Goal: Use online tool/utility: Utilize a website feature to perform a specific function

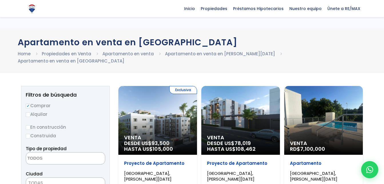
select select
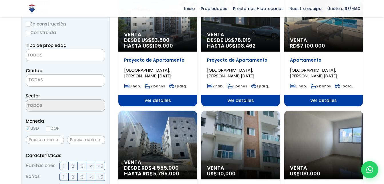
scroll to position [139, 0]
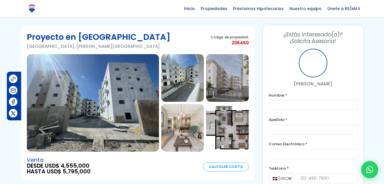
scroll to position [2, 0]
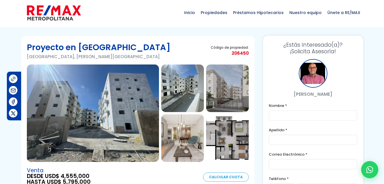
click at [138, 102] on img at bounding box center [93, 112] width 132 height 97
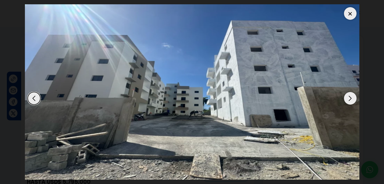
click at [344, 94] on img "1 / 7" at bounding box center [192, 91] width 334 height 175
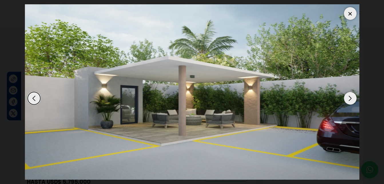
click at [344, 94] on img "7 / 7" at bounding box center [192, 91] width 334 height 175
click at [344, 96] on div "Next slide" at bounding box center [350, 98] width 13 height 13
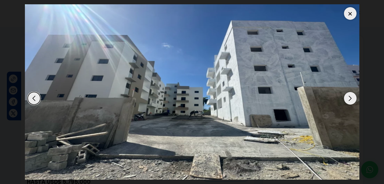
click at [344, 96] on div "Next slide" at bounding box center [350, 98] width 13 height 13
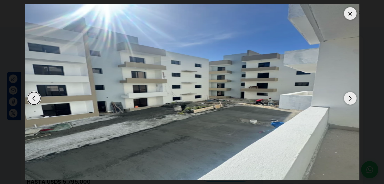
click at [344, 96] on div "Next slide" at bounding box center [350, 98] width 13 height 13
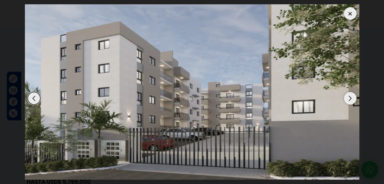
click at [344, 96] on div "Next slide" at bounding box center [350, 98] width 13 height 13
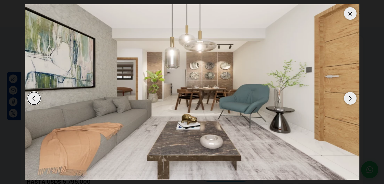
click at [344, 96] on div "Next slide" at bounding box center [350, 98] width 13 height 13
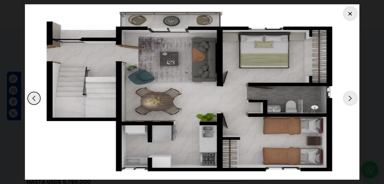
click at [344, 96] on div "Next slide" at bounding box center [350, 98] width 13 height 13
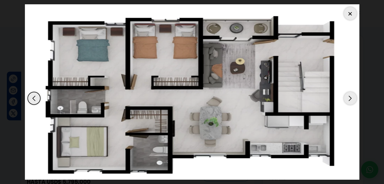
click at [344, 96] on div "Next slide" at bounding box center [350, 98] width 13 height 13
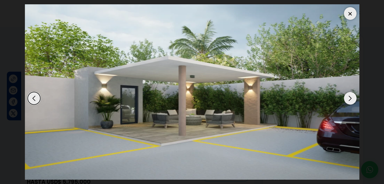
click at [344, 96] on div "Next slide" at bounding box center [350, 98] width 13 height 13
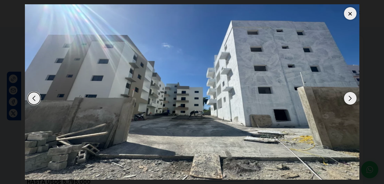
click at [348, 13] on div at bounding box center [350, 13] width 13 height 13
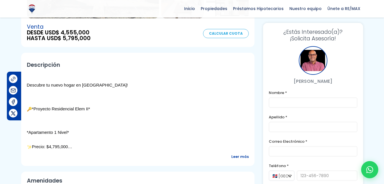
scroll to position [173, 0]
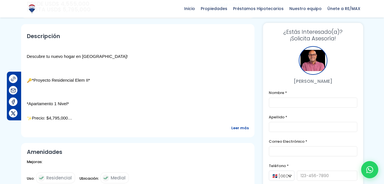
click at [236, 126] on span "Leer más" at bounding box center [239, 127] width 17 height 7
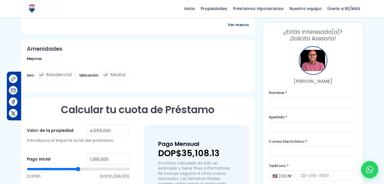
scroll to position [631, 0]
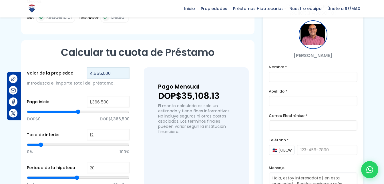
drag, startPoint x: 111, startPoint y: 76, endPoint x: 86, endPoint y: 74, distance: 25.5
click at [86, 74] on div "Valor de la propiedad 4,555,000 Introduzca el importe total del préstamo." at bounding box center [78, 80] width 103 height 26
type input "5"
type input "0"
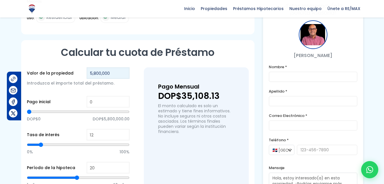
type input "5,800,000"
click at [96, 101] on input "0" at bounding box center [108, 101] width 43 height 11
drag, startPoint x: 96, startPoint y: 101, endPoint x: 87, endPoint y: 103, distance: 9.8
click at [87, 103] on input "0" at bounding box center [108, 101] width 43 height 11
type input "1"
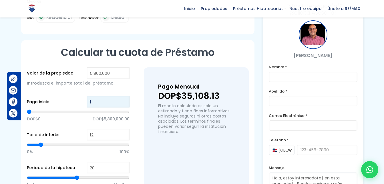
type input "1"
type input "10"
type input "100"
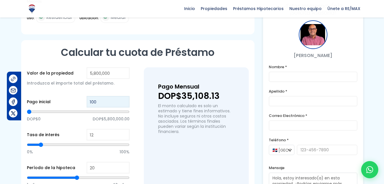
type input "1,000"
type input "1000"
type input "10,000"
type input "10000"
type input "100,000"
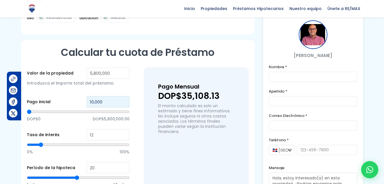
type input "100000"
type input "1,000,000"
type input "1000000"
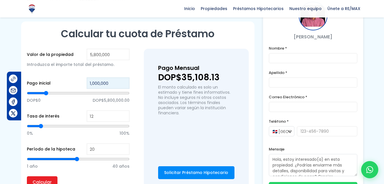
scroll to position [659, 0]
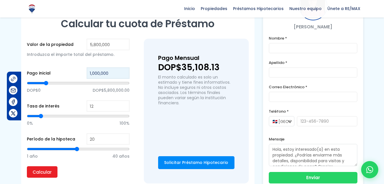
type input "1,000,000"
click at [117, 100] on input "12" at bounding box center [108, 105] width 43 height 11
type input "1"
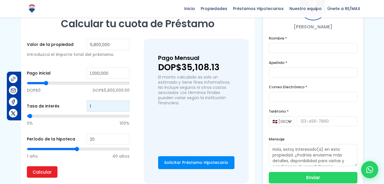
type input "50"
type input "7"
type input "6"
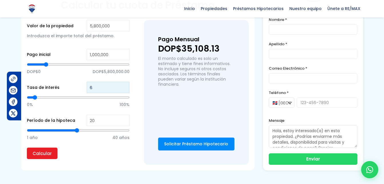
scroll to position [688, 0]
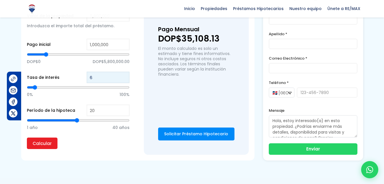
type input "6"
drag, startPoint x: 118, startPoint y: 107, endPoint x: 111, endPoint y: 109, distance: 7.0
click at [116, 108] on input "20" at bounding box center [108, 109] width 43 height 11
click at [39, 142] on input "Calcular" at bounding box center [42, 142] width 31 height 11
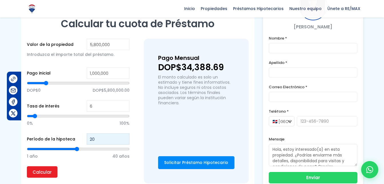
drag, startPoint x: 103, startPoint y: 138, endPoint x: 82, endPoint y: 141, distance: 21.1
click at [82, 141] on div "Período de la hipoteca 20 1 año 40 años" at bounding box center [78, 149] width 103 height 33
type input "1"
type input "10"
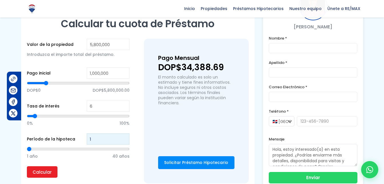
type input "10"
click at [47, 170] on input "Calcular" at bounding box center [42, 171] width 31 height 11
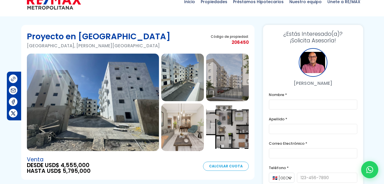
scroll to position [0, 0]
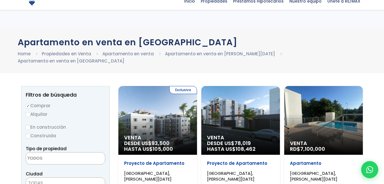
select select
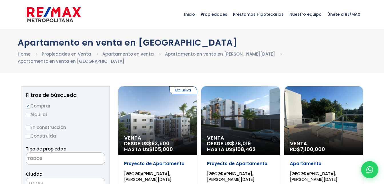
click at [179, 106] on div "Exclusiva Venta DESDE US$ 93,500 HASTA US$ 105,000" at bounding box center [157, 120] width 79 height 69
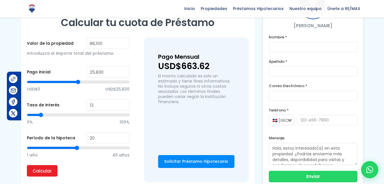
scroll to position [400, 0]
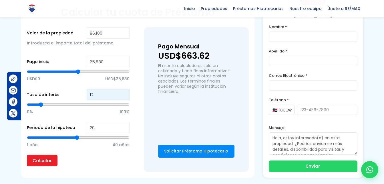
drag, startPoint x: 94, startPoint y: 97, endPoint x: 89, endPoint y: 94, distance: 5.8
click at [89, 94] on input "12" at bounding box center [108, 94] width 43 height 11
type input "7"
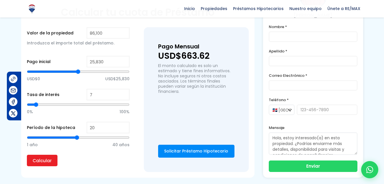
click at [135, 113] on div "Valor de la propiedad 86,100 Introduzca el importe total del préstamo. Pago ini…" at bounding box center [138, 99] width 222 height 144
click at [68, 94] on div "Tasa de interés 7 0% 100%" at bounding box center [78, 105] width 103 height 33
click at [29, 160] on input "Calcular" at bounding box center [42, 159] width 31 height 11
